Goal: Transaction & Acquisition: Purchase product/service

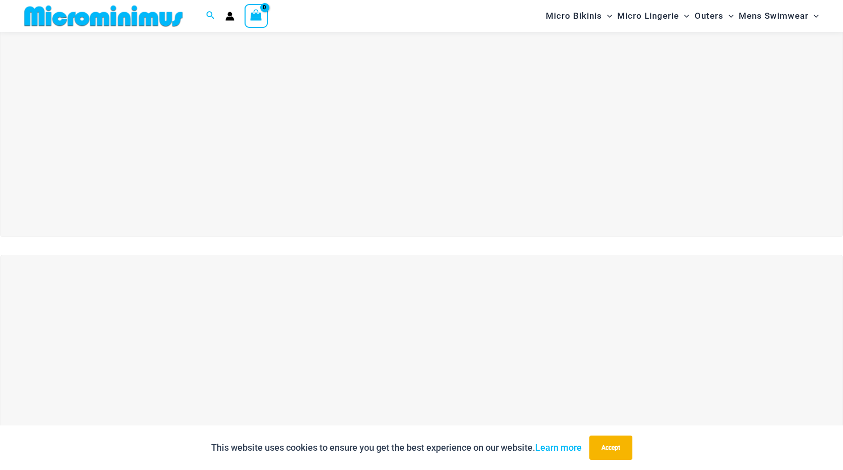
scroll to position [51, 0]
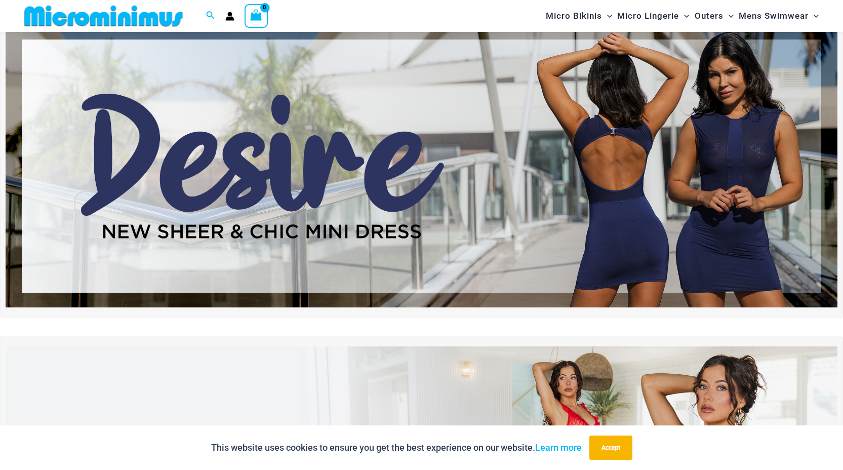
click at [234, 199] on img at bounding box center [422, 166] width 832 height 283
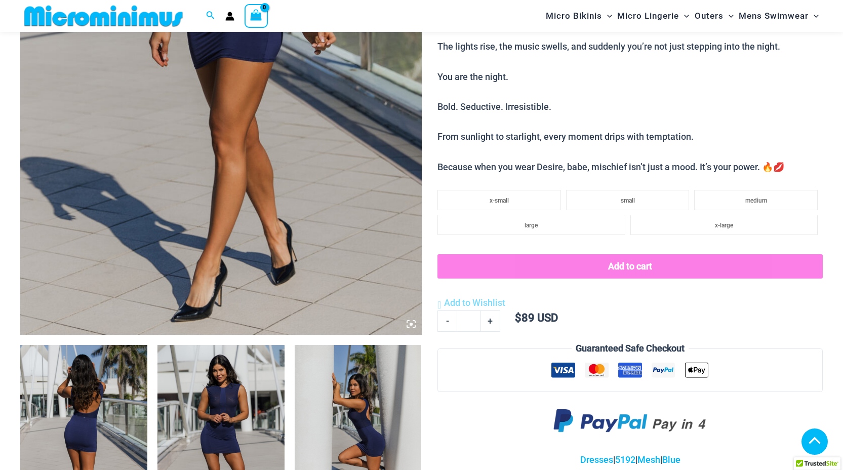
scroll to position [366, 0]
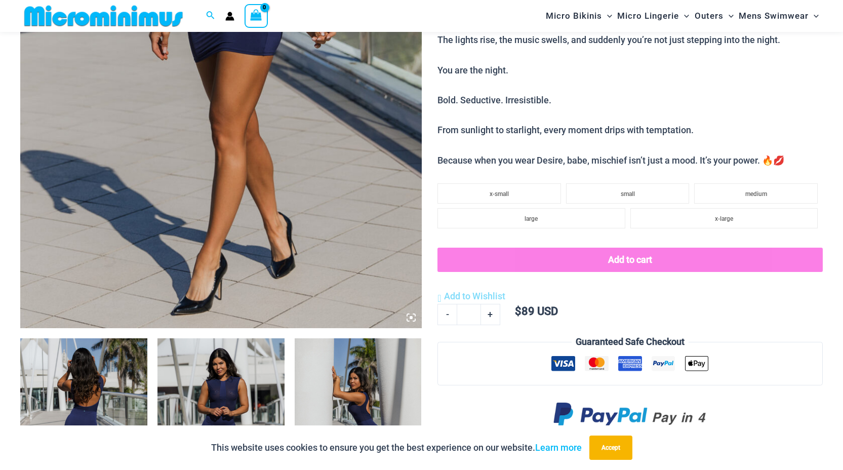
click at [145, 373] on img at bounding box center [83, 433] width 127 height 190
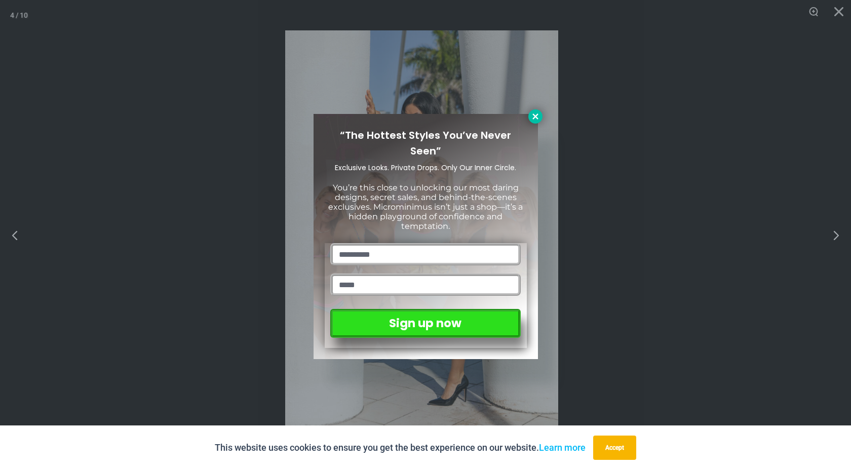
click at [533, 118] on icon at bounding box center [535, 116] width 6 height 6
